Goal: Task Accomplishment & Management: Manage account settings

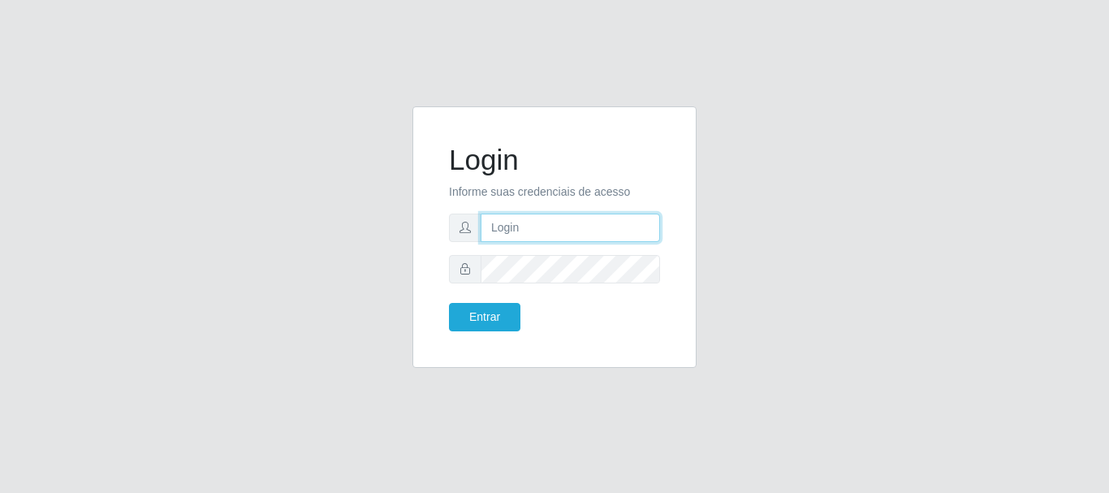
click at [601, 223] on input "text" at bounding box center [570, 228] width 179 height 28
drag, startPoint x: 583, startPoint y: 183, endPoint x: 515, endPoint y: 233, distance: 84.8
click at [514, 233] on input "text" at bounding box center [570, 228] width 179 height 28
drag, startPoint x: 557, startPoint y: 227, endPoint x: 628, endPoint y: 231, distance: 71.5
click at [628, 231] on input "ian@galiottoAa123456" at bounding box center [570, 228] width 179 height 28
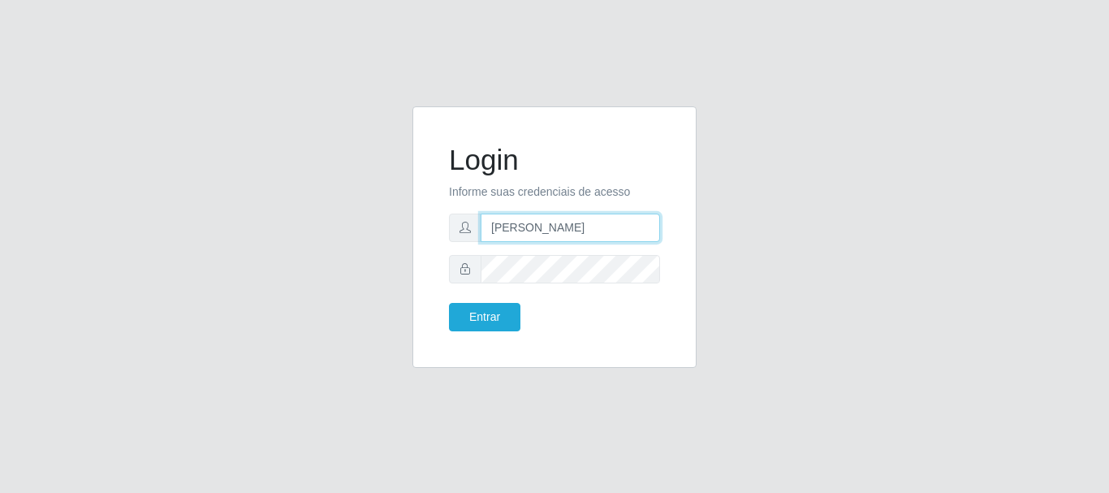
type input "[PERSON_NAME]"
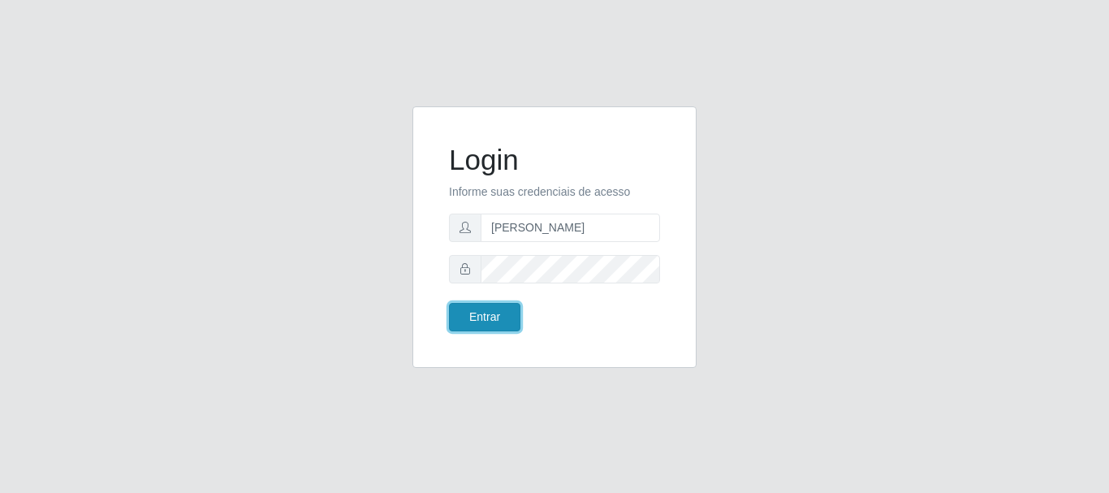
click at [492, 318] on button "Entrar" at bounding box center [484, 317] width 71 height 28
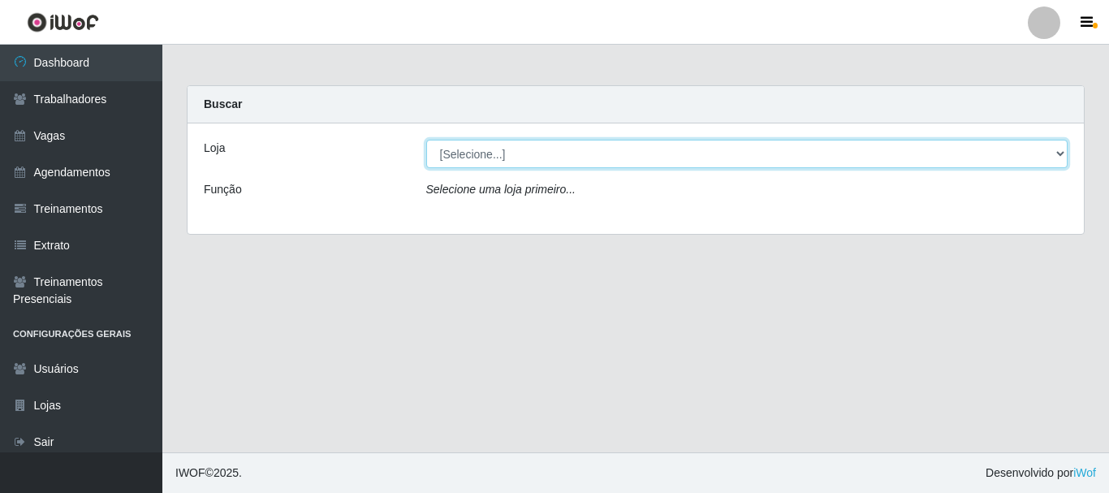
drag, startPoint x: 488, startPoint y: 152, endPoint x: 494, endPoint y: 163, distance: 12.7
click at [488, 152] on select "[Selecione...] [GEOGRAPHIC_DATA]" at bounding box center [747, 154] width 642 height 28
select select "279"
click at [426, 140] on select "[Selecione...] [GEOGRAPHIC_DATA]" at bounding box center [747, 154] width 642 height 28
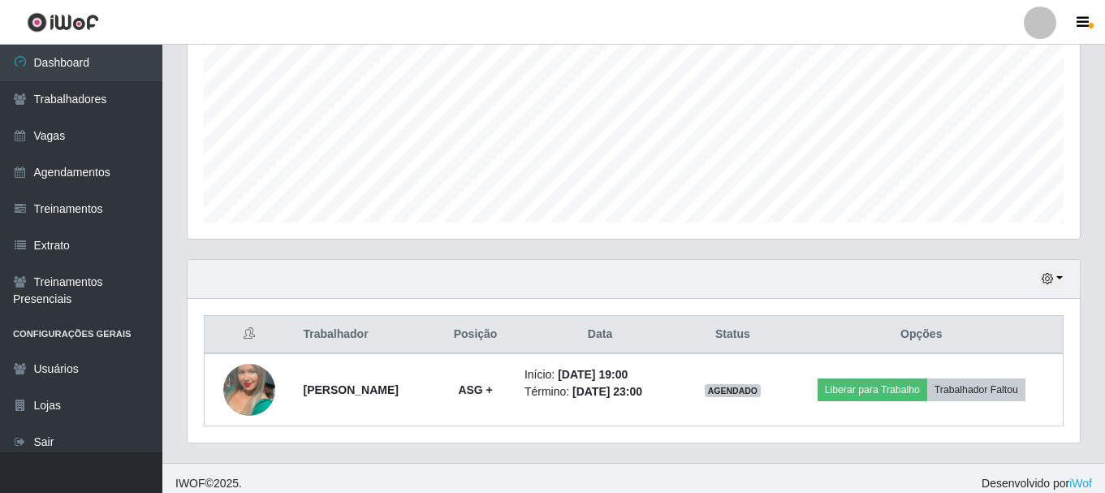
scroll to position [369, 0]
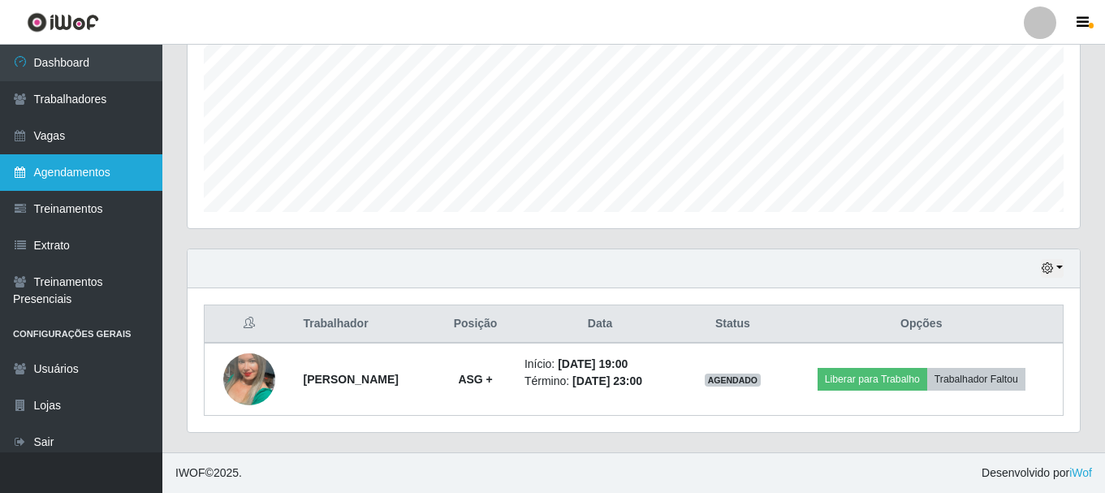
click at [54, 173] on link "Agendamentos" at bounding box center [81, 172] width 162 height 37
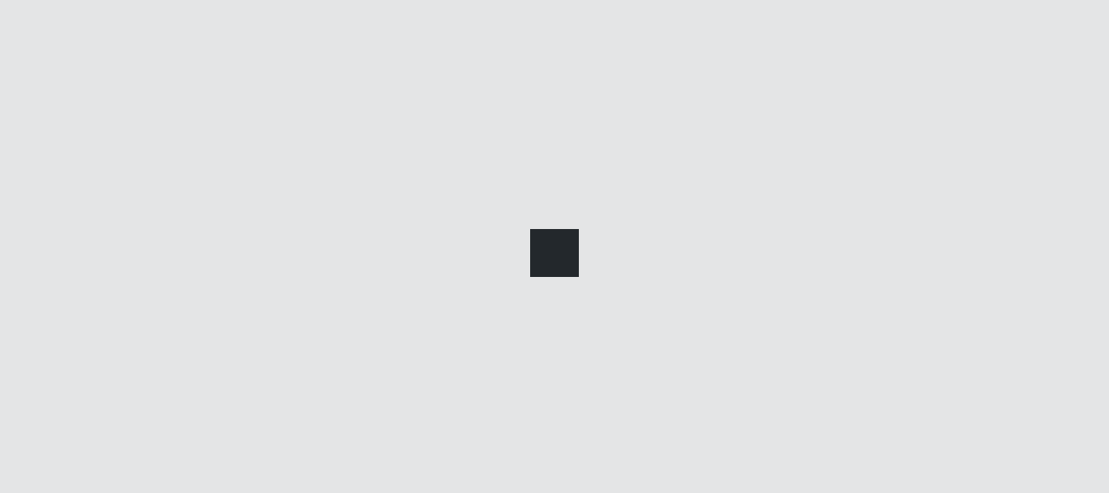
click at [59, 149] on link "Vagas" at bounding box center [81, 136] width 162 height 37
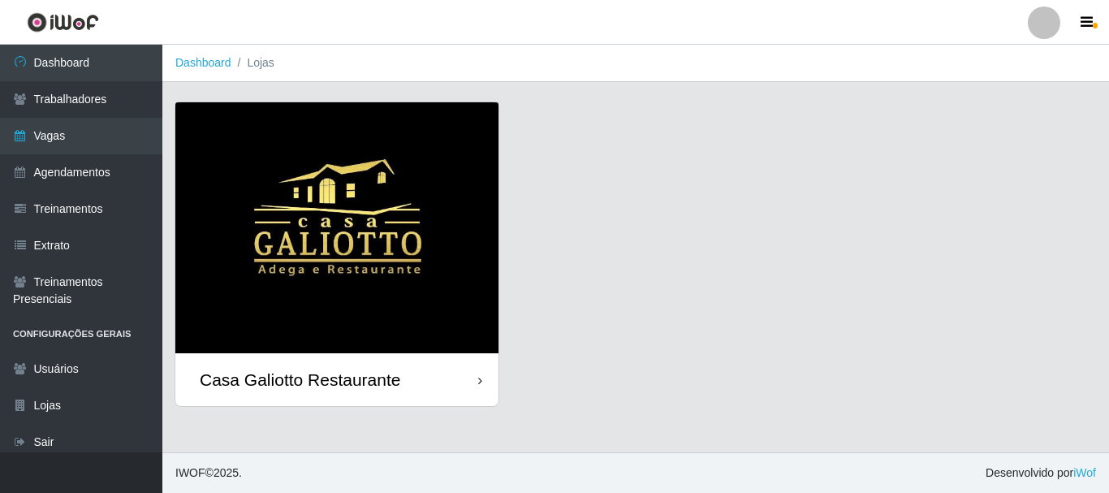
click at [343, 158] on img at bounding box center [336, 227] width 323 height 251
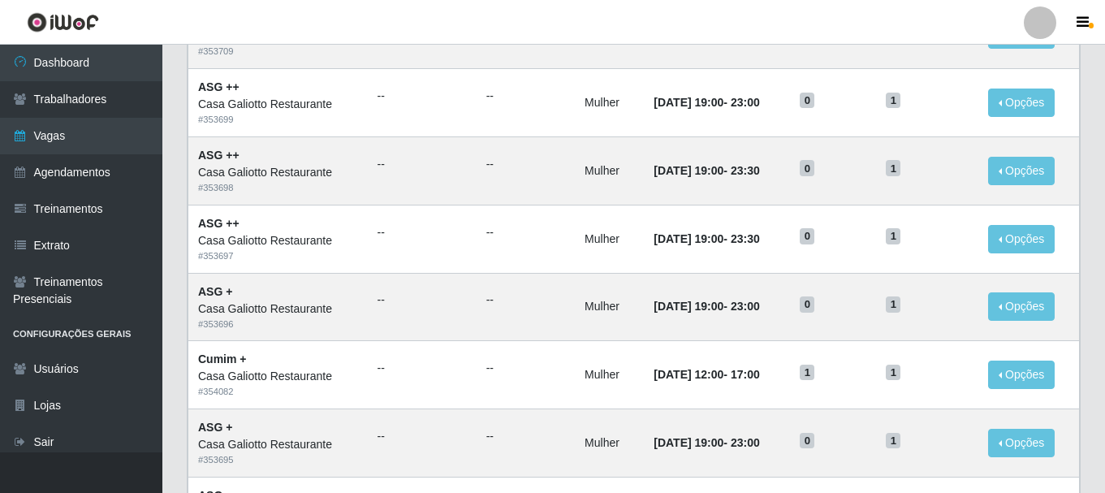
scroll to position [162, 0]
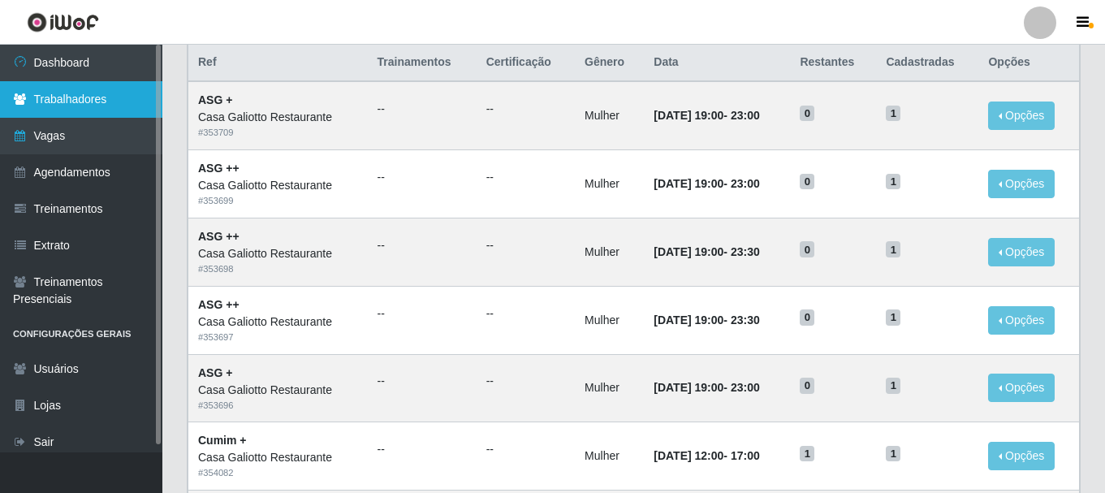
click at [85, 103] on link "Trabalhadores" at bounding box center [81, 99] width 162 height 37
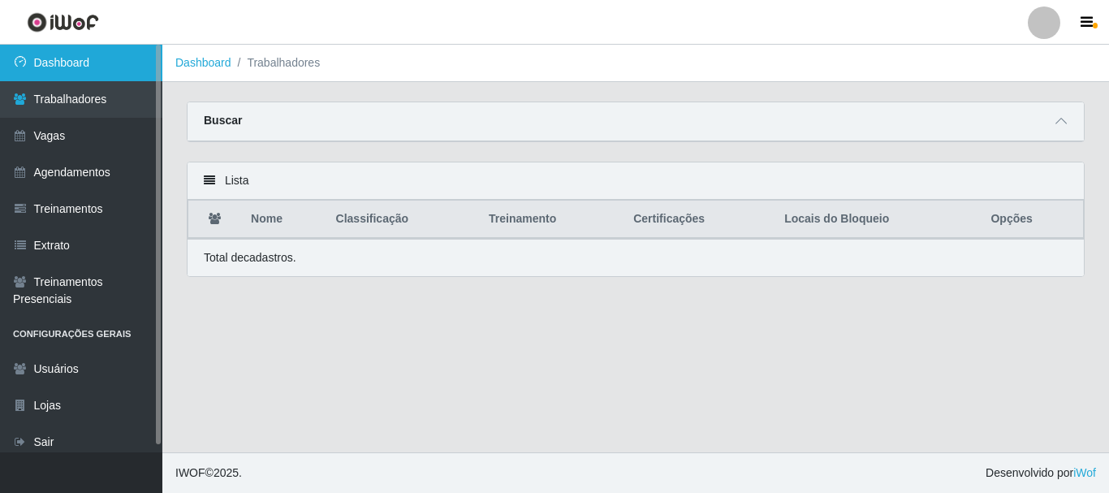
click at [84, 69] on link "Dashboard" at bounding box center [81, 63] width 162 height 37
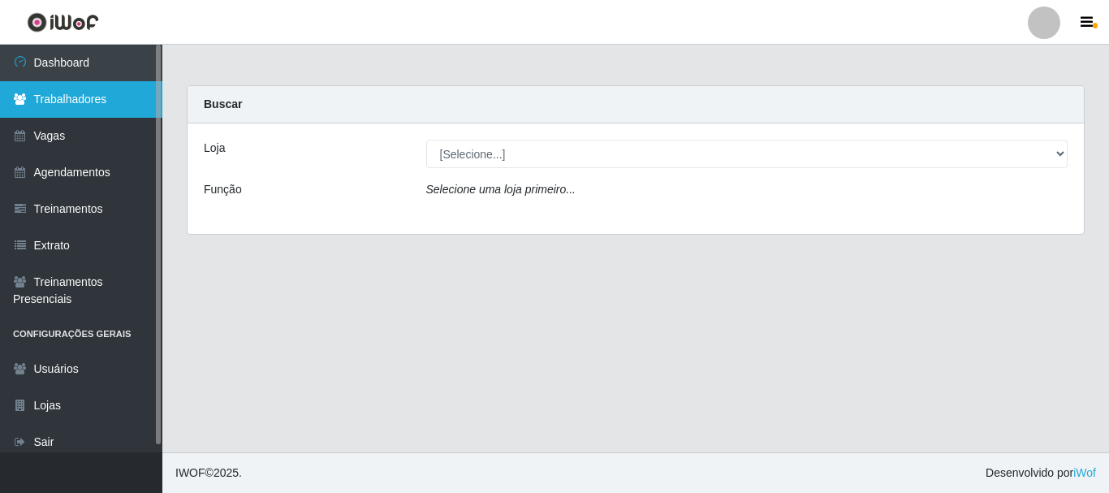
click at [107, 100] on link "Trabalhadores" at bounding box center [81, 99] width 162 height 37
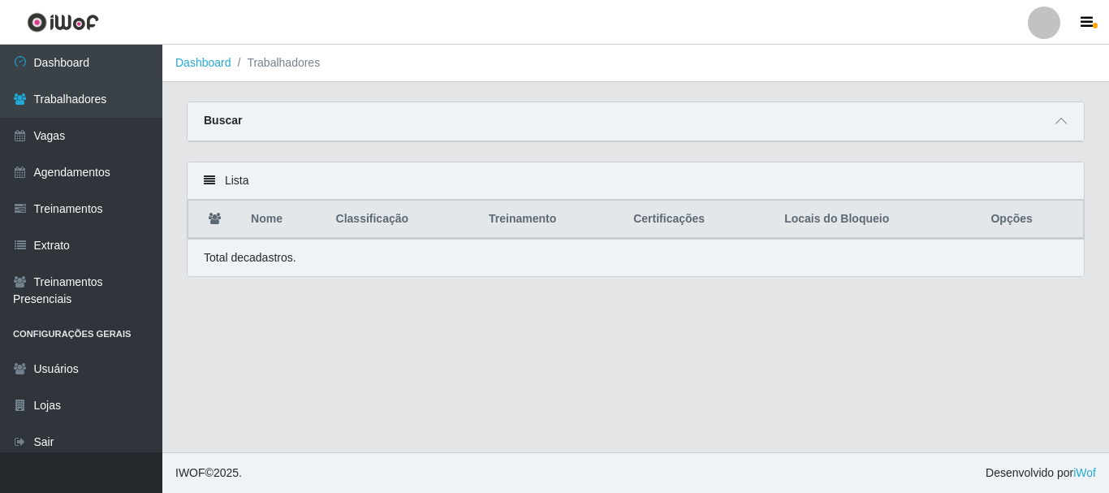
click at [266, 67] on li "Trabalhadores" at bounding box center [275, 62] width 89 height 17
click at [218, 123] on strong "Buscar" at bounding box center [223, 120] width 38 height 13
click at [1059, 124] on icon at bounding box center [1061, 120] width 11 height 11
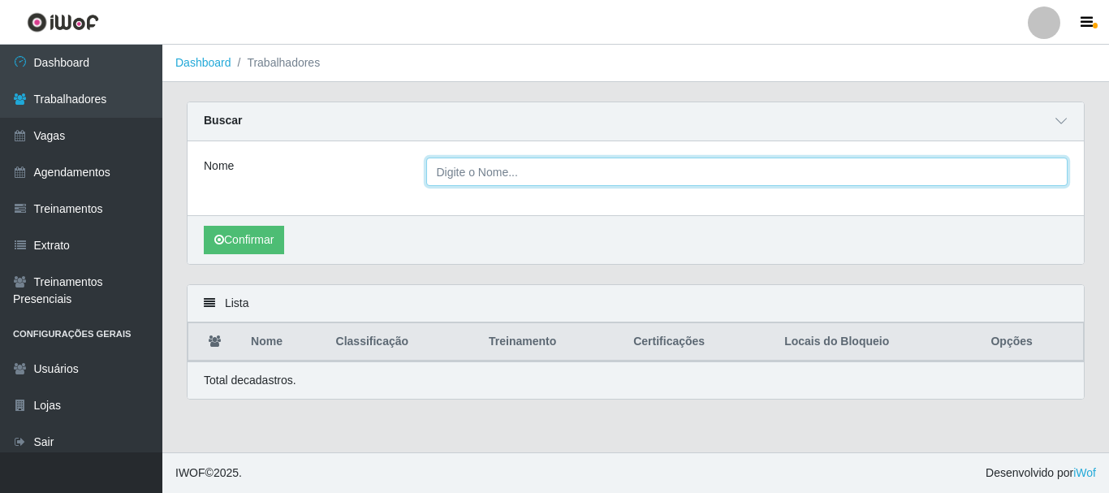
click at [486, 180] on input "Nome" at bounding box center [747, 172] width 642 height 28
type input "my"
click at [204, 226] on button "Confirmar" at bounding box center [244, 240] width 80 height 28
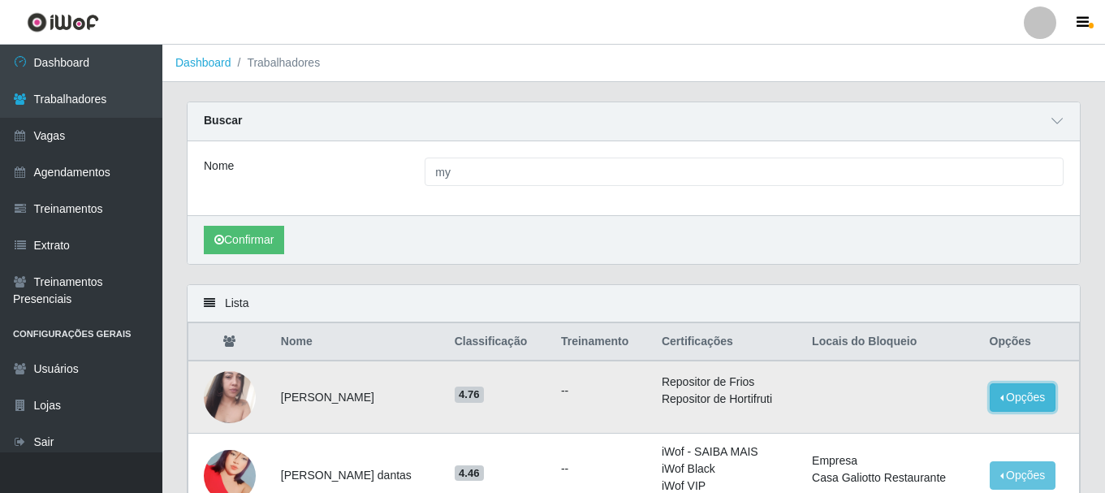
click at [1021, 388] on button "Opções" at bounding box center [1023, 397] width 67 height 28
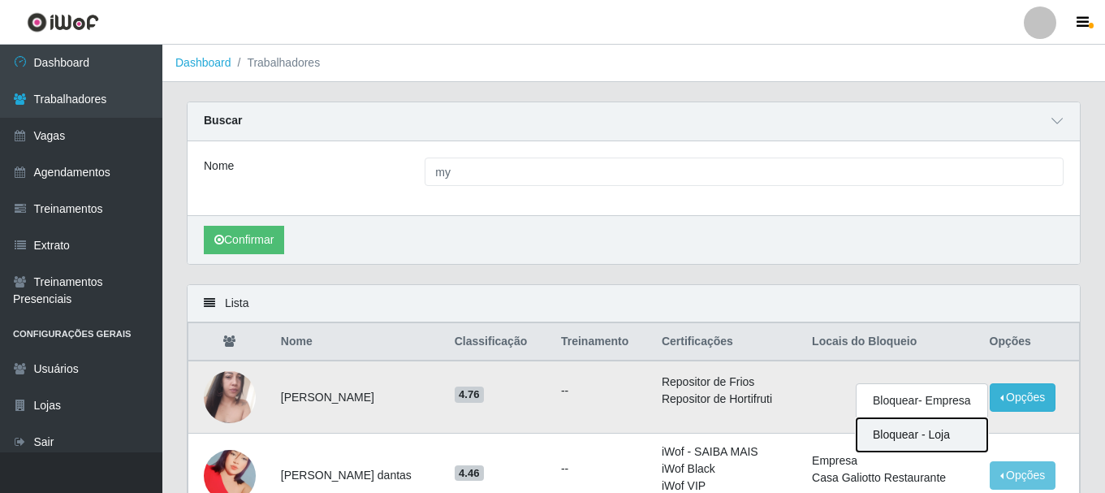
click at [930, 443] on button "Bloquear - Loja" at bounding box center [922, 434] width 131 height 33
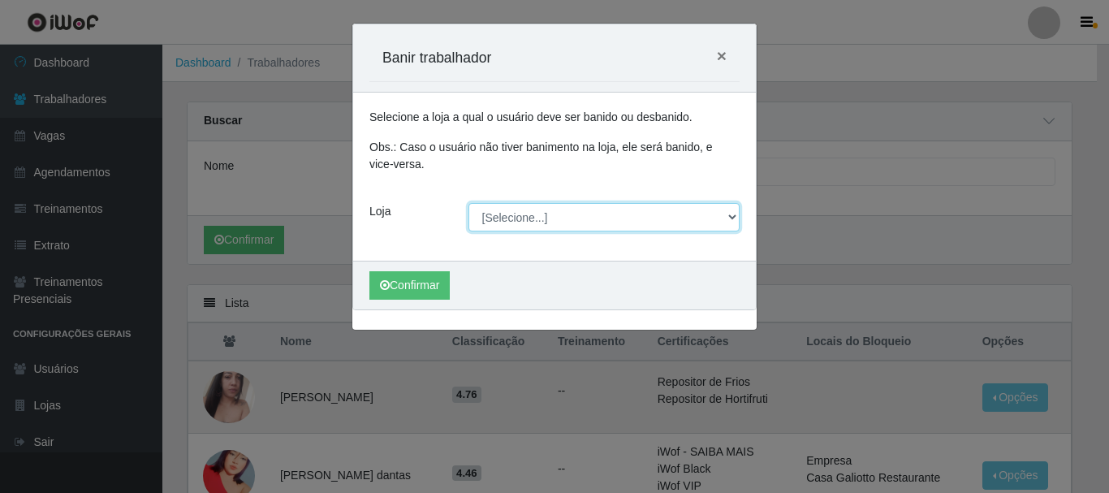
click at [569, 220] on select "[Selecione...] [GEOGRAPHIC_DATA]" at bounding box center [604, 217] width 272 height 28
select select "279"
click at [468, 203] on select "[Selecione...] [GEOGRAPHIC_DATA]" at bounding box center [604, 217] width 272 height 28
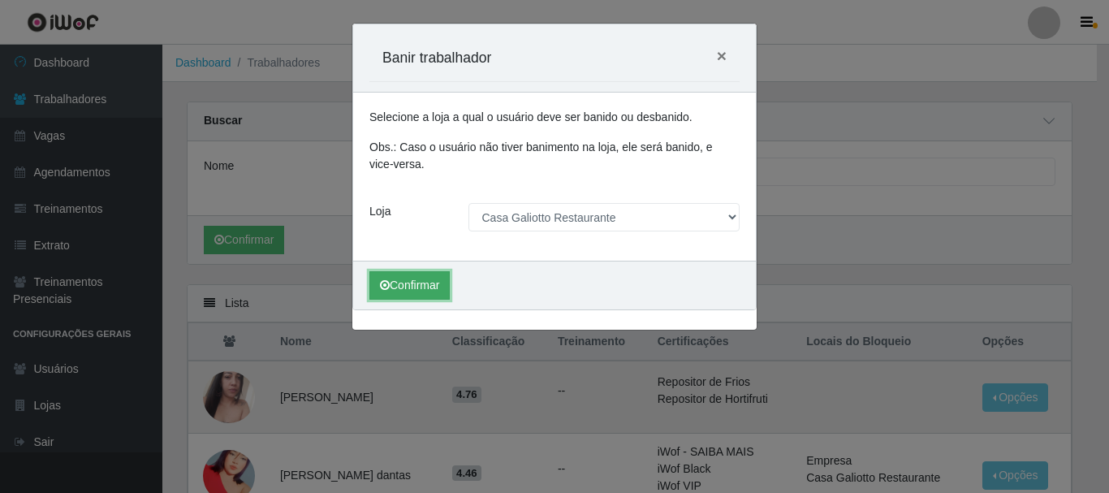
click at [433, 291] on button "Confirmar" at bounding box center [409, 285] width 80 height 28
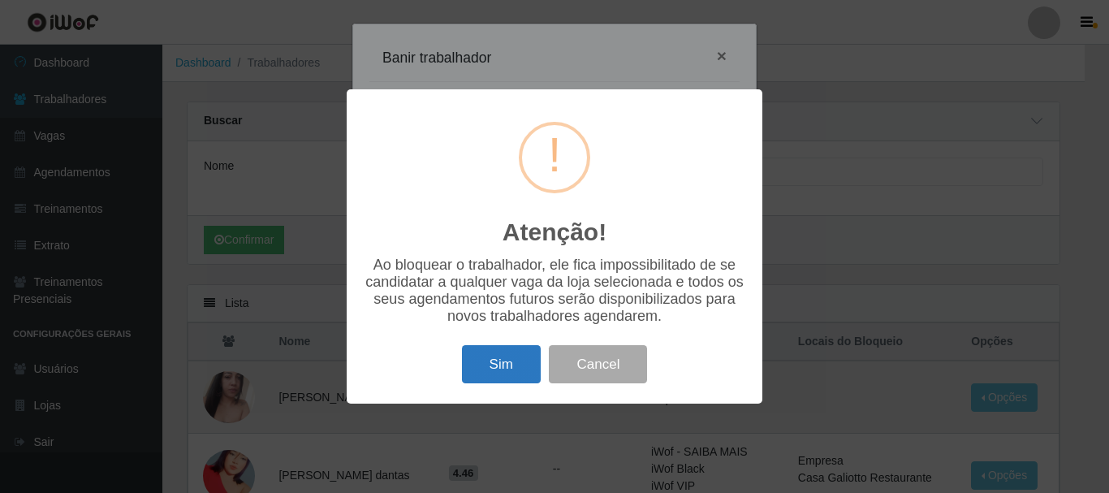
click at [512, 373] on button "Sim" at bounding box center [501, 364] width 79 height 38
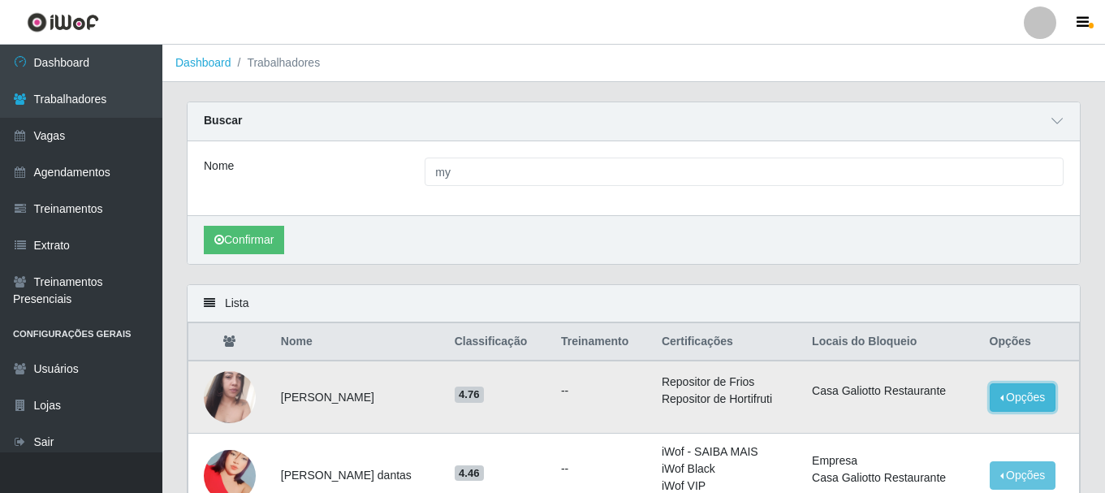
click at [1039, 412] on button "Opções" at bounding box center [1023, 397] width 67 height 28
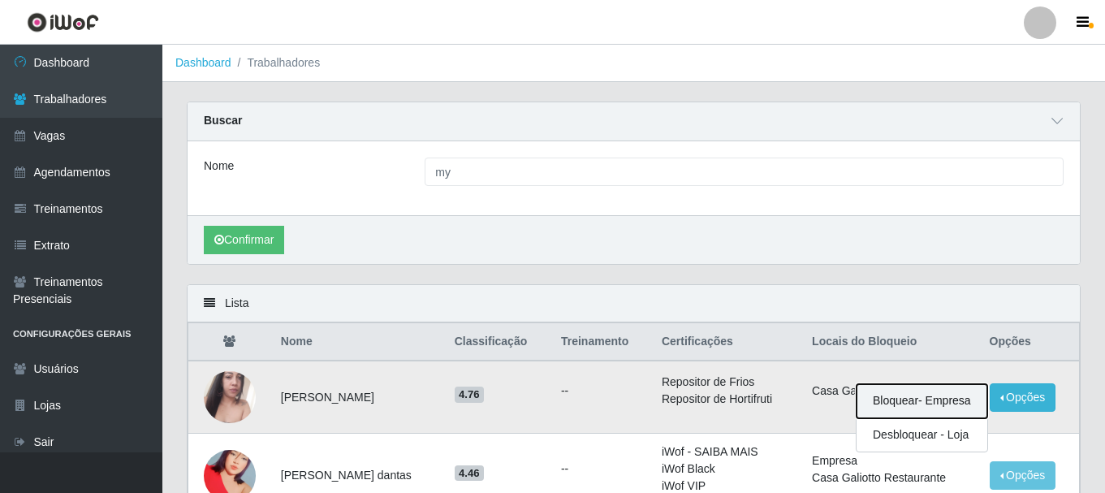
click at [918, 400] on button "Bloquear - Empresa" at bounding box center [922, 401] width 131 height 34
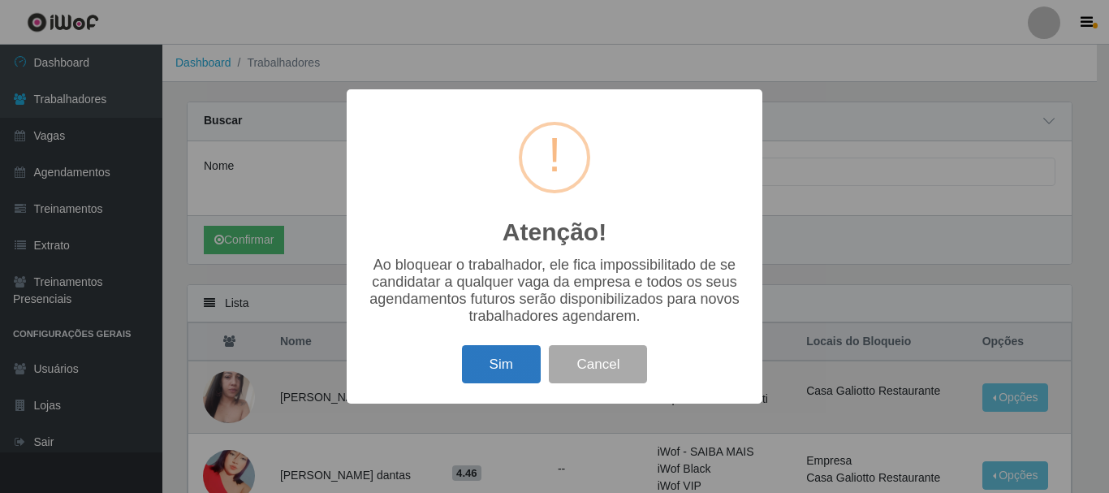
click at [513, 363] on button "Sim" at bounding box center [501, 364] width 79 height 38
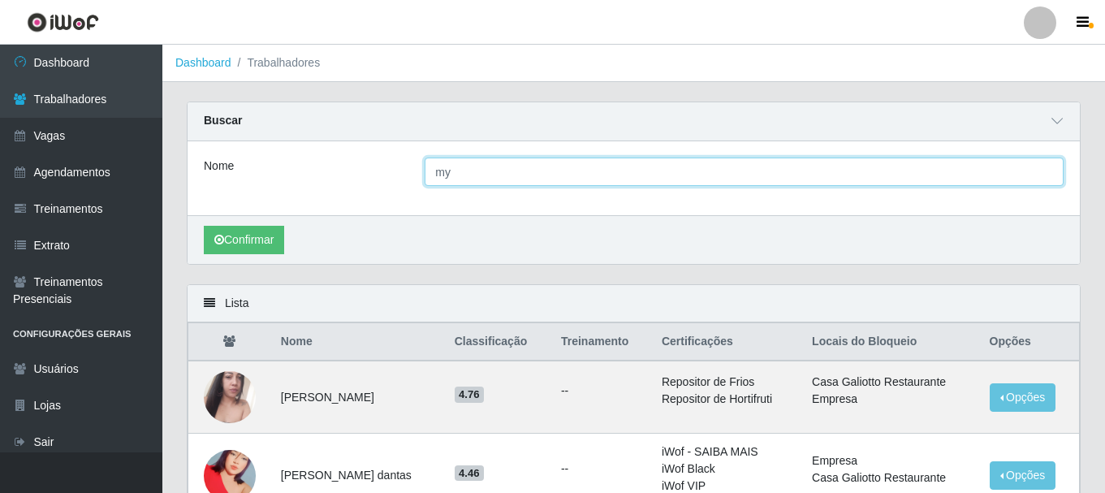
click at [502, 180] on input "my" at bounding box center [744, 172] width 639 height 28
